Goal: Check status: Check status

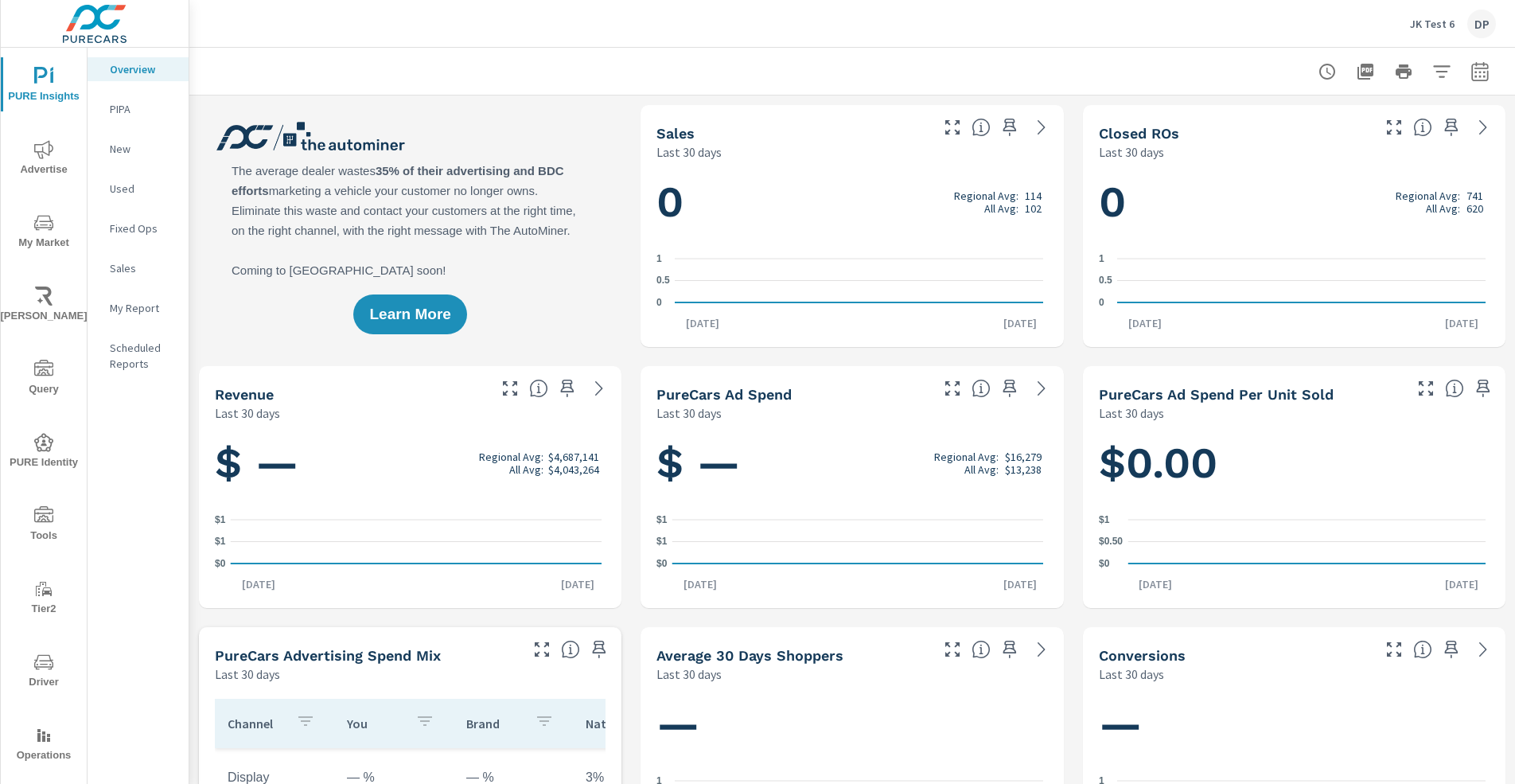
click at [41, 222] on icon "nav menu" at bounding box center [43, 223] width 19 height 19
